Goal: Information Seeking & Learning: Compare options

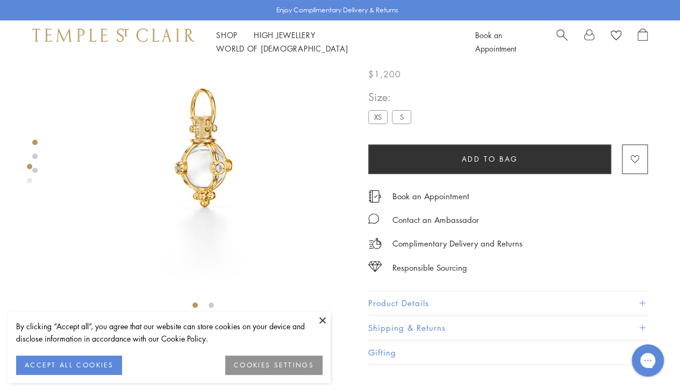
click at [323, 323] on button at bounding box center [322, 320] width 16 height 16
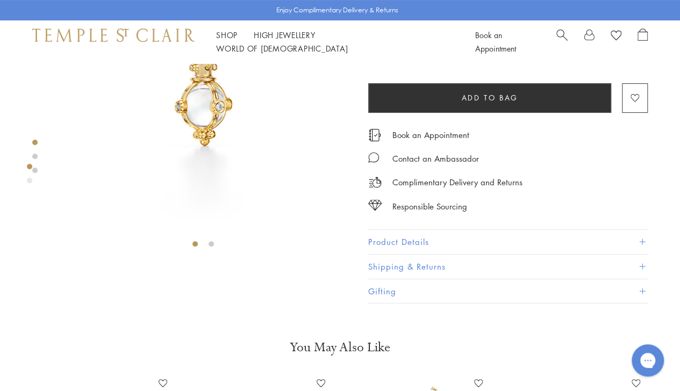
scroll to position [102, 0]
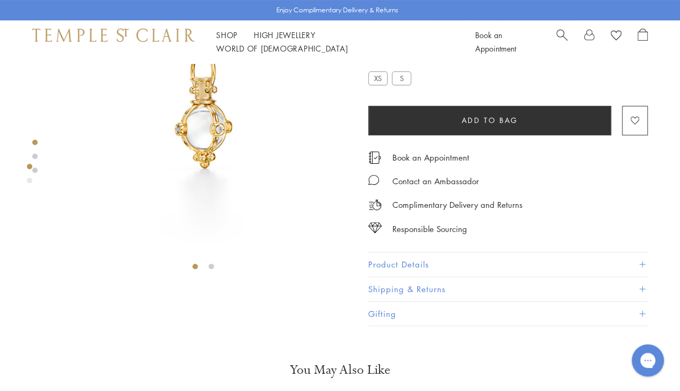
click at [211, 267] on li at bounding box center [210, 266] width 5 height 5
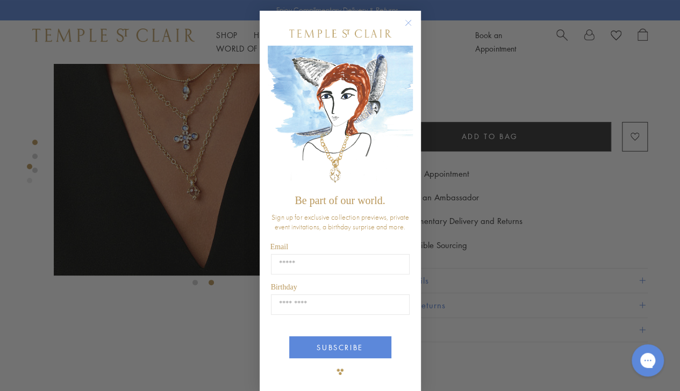
scroll to position [57, 0]
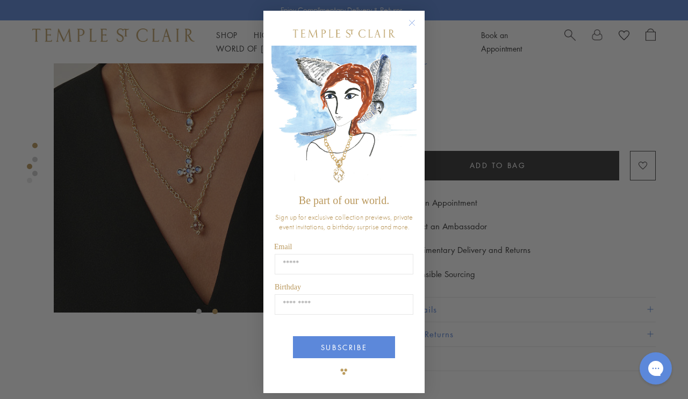
click at [406, 23] on circle "Close dialog" at bounding box center [412, 23] width 13 height 13
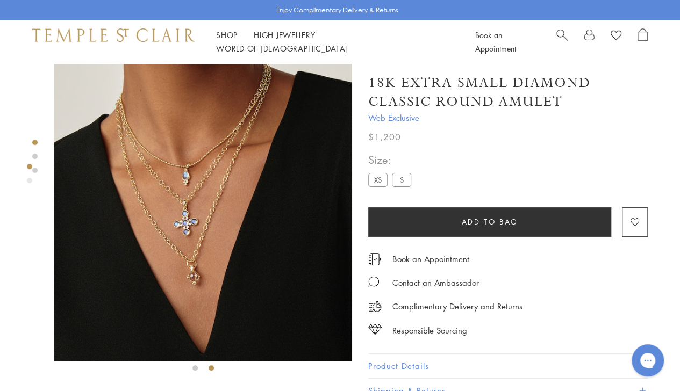
scroll to position [0, 0]
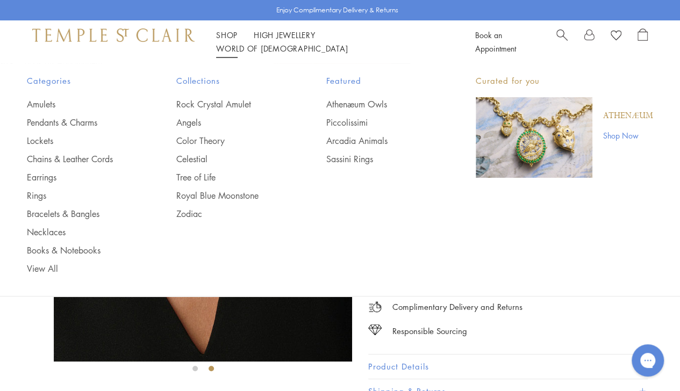
click at [41, 118] on link "Pendants & Charms" at bounding box center [80, 123] width 106 height 12
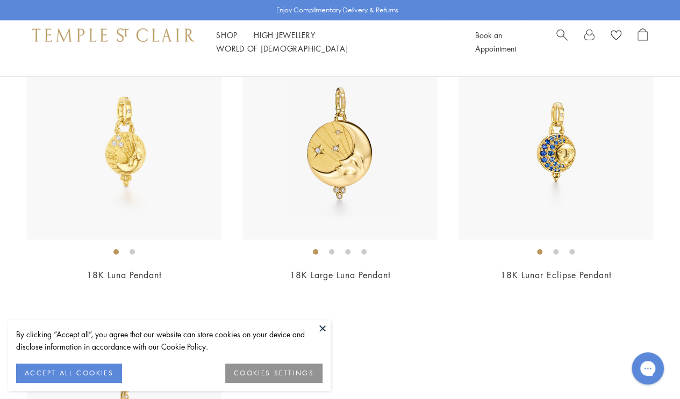
scroll to position [5810, 0]
click at [557, 254] on li at bounding box center [555, 251] width 5 height 5
click at [572, 254] on li at bounding box center [571, 251] width 5 height 5
click at [557, 254] on li at bounding box center [555, 251] width 5 height 5
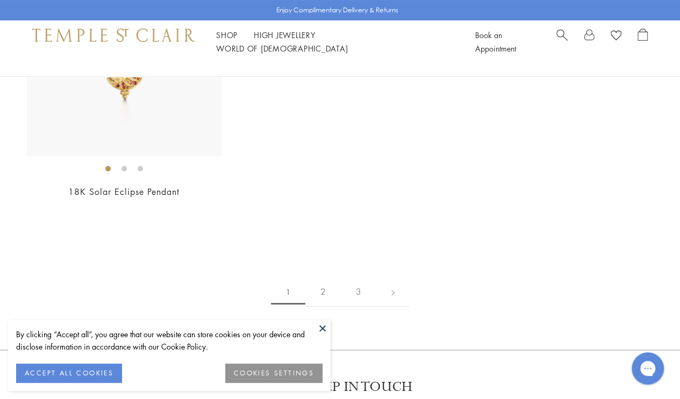
scroll to position [6176, 0]
click at [319, 299] on link "2" at bounding box center [322, 292] width 35 height 30
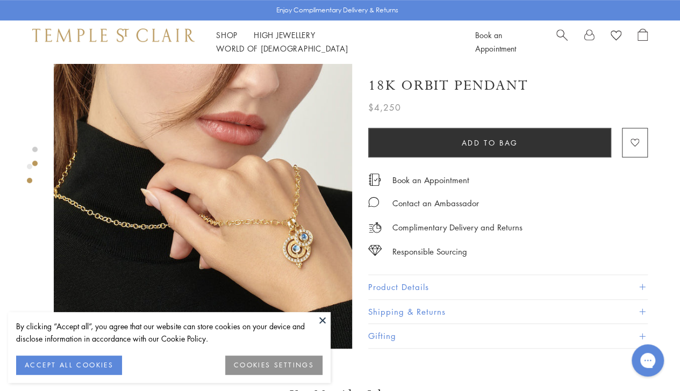
scroll to position [329, 0]
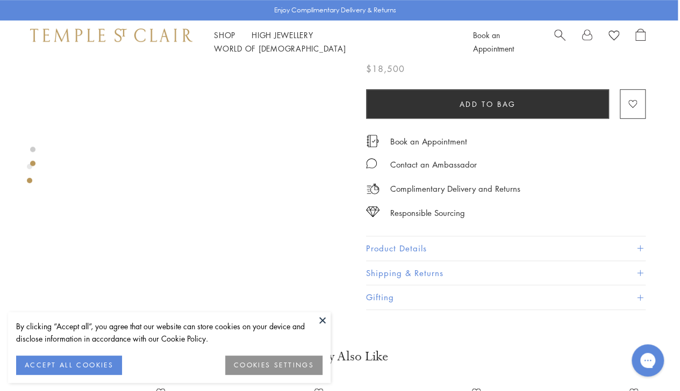
scroll to position [351, 2]
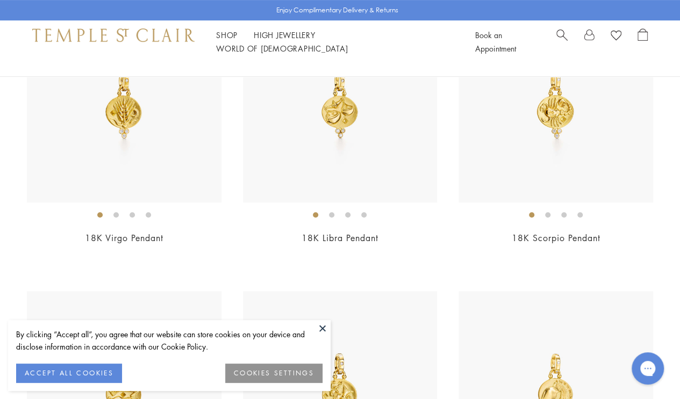
scroll to position [185, 0]
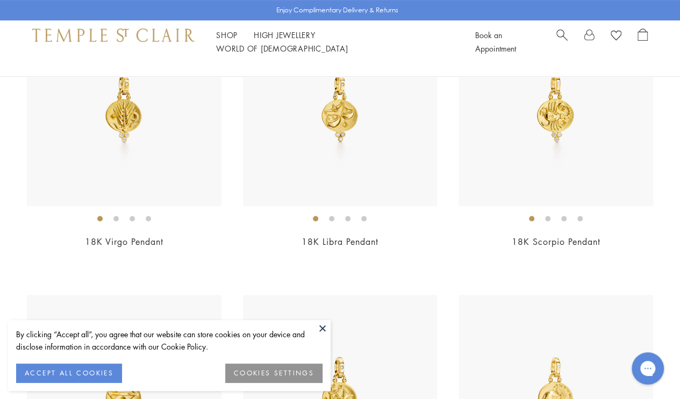
click at [329, 219] on li at bounding box center [331, 218] width 5 height 5
